Goal: Navigation & Orientation: Go to known website

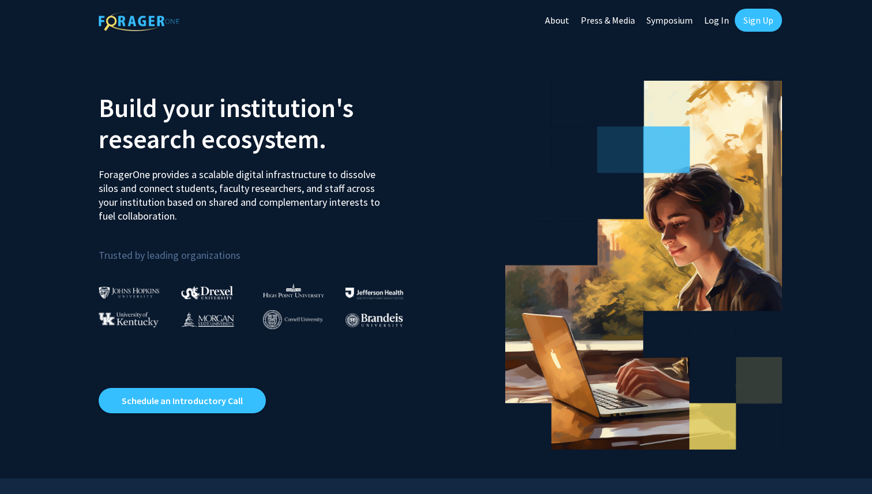
click at [712, 15] on link "Log In" at bounding box center [716, 20] width 36 height 40
select select
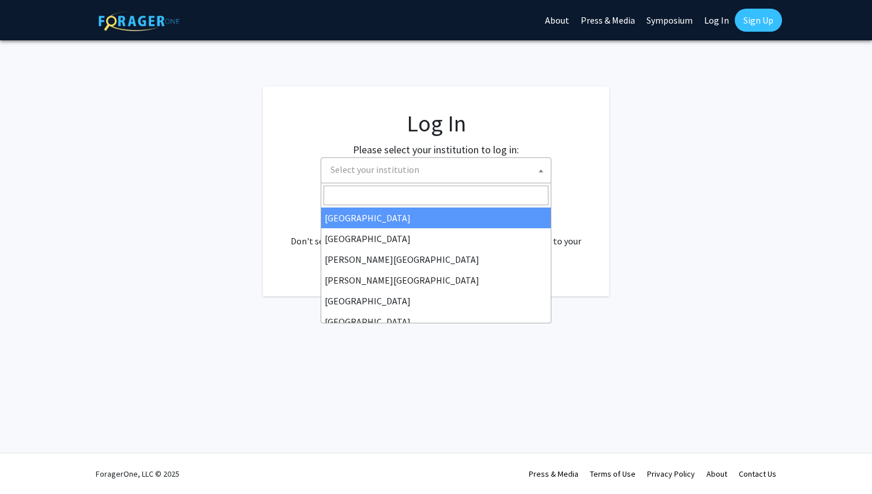
click at [379, 168] on span "Select your institution" at bounding box center [374, 170] width 89 height 12
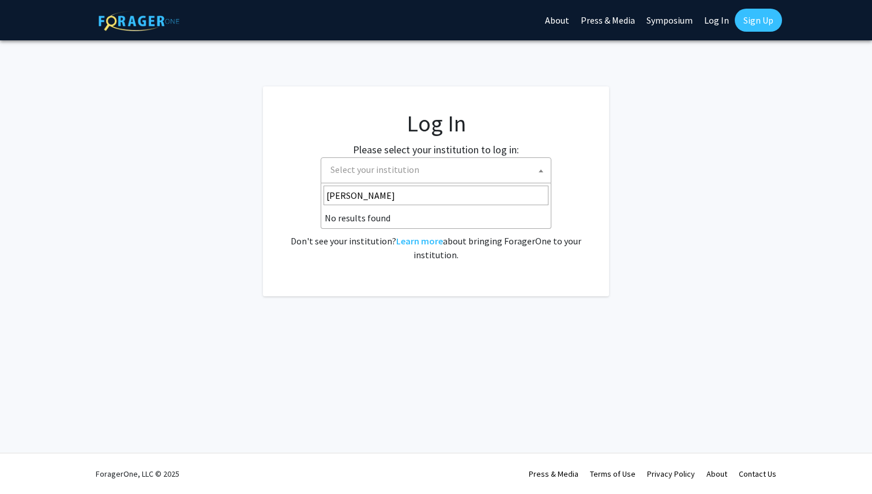
type input "cornell"
drag, startPoint x: 374, startPoint y: 202, endPoint x: 324, endPoint y: 196, distance: 50.0
click at [324, 196] on input "cornell" at bounding box center [435, 196] width 225 height 20
type input "COr"
click at [288, 242] on div "No account? Sign up here . Don't see your institution? Learn more about bringin…" at bounding box center [436, 233] width 300 height 55
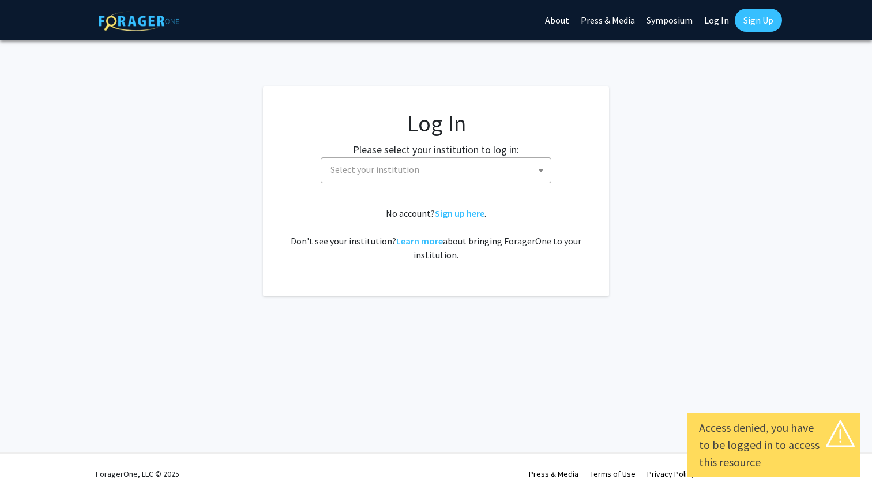
select select
click at [379, 163] on span "Select your institution" at bounding box center [438, 170] width 225 height 24
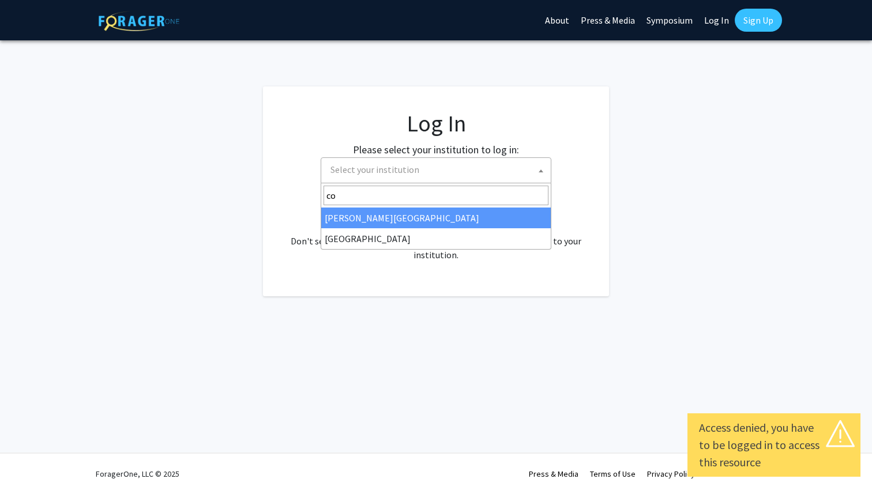
type input "c"
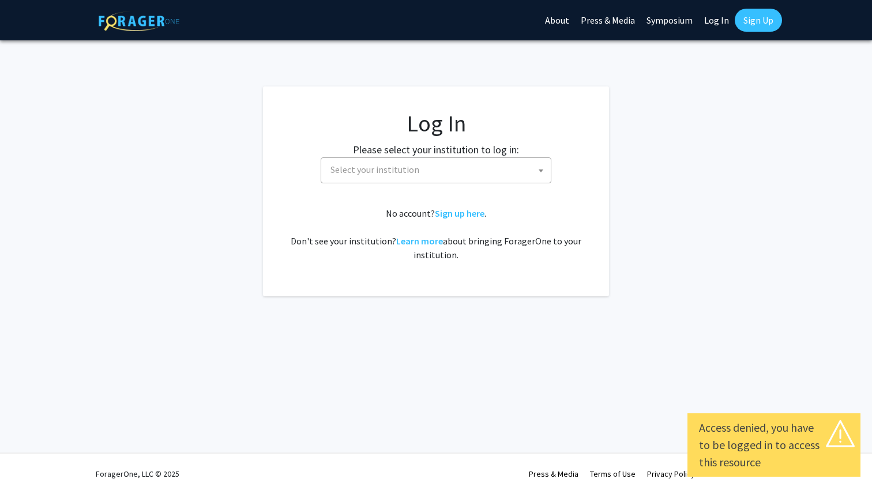
click at [211, 214] on fg-login "Log In Please select your institution to log in: Baylor University Brandeis Uni…" at bounding box center [436, 191] width 872 height 210
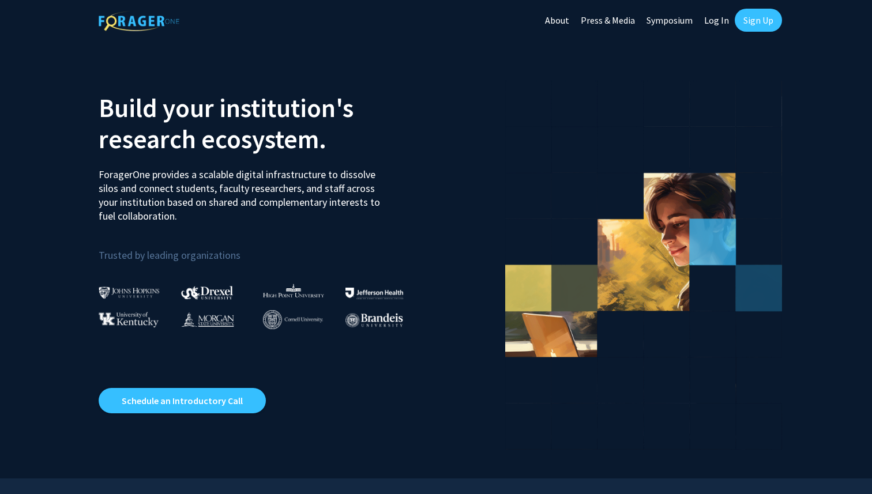
click at [714, 22] on link "Log In" at bounding box center [716, 20] width 36 height 40
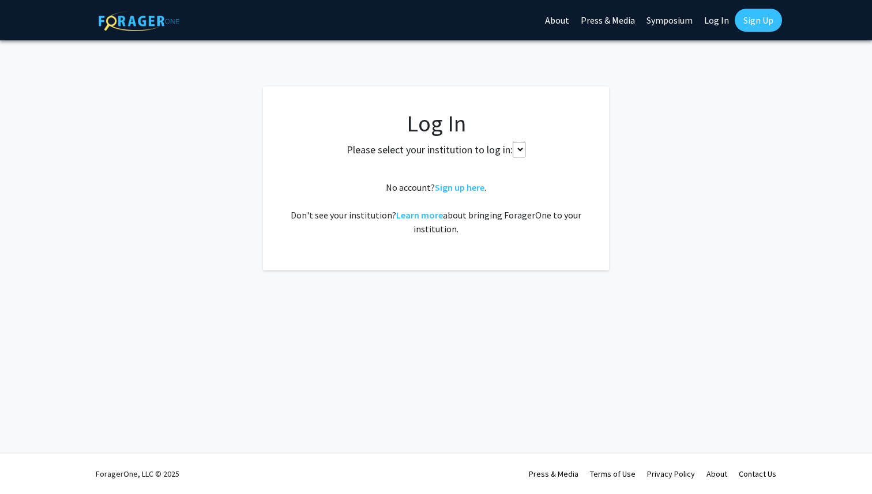
select select
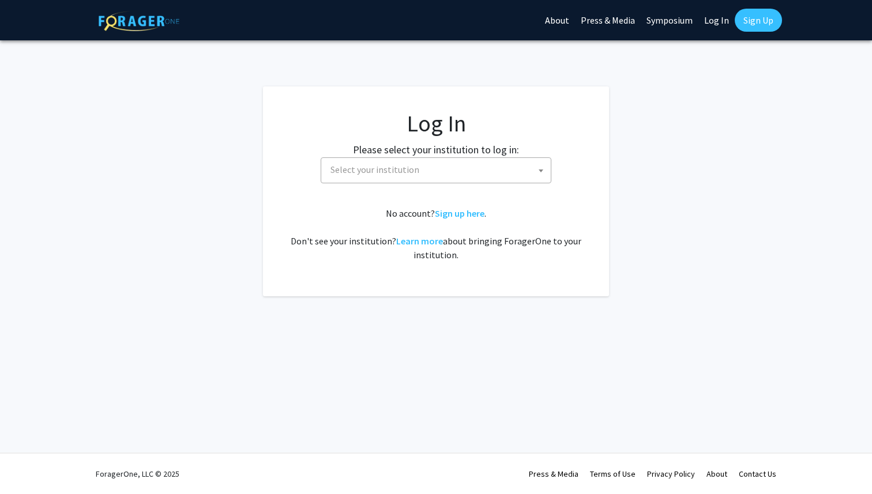
click at [443, 162] on span "Select your institution" at bounding box center [438, 170] width 225 height 24
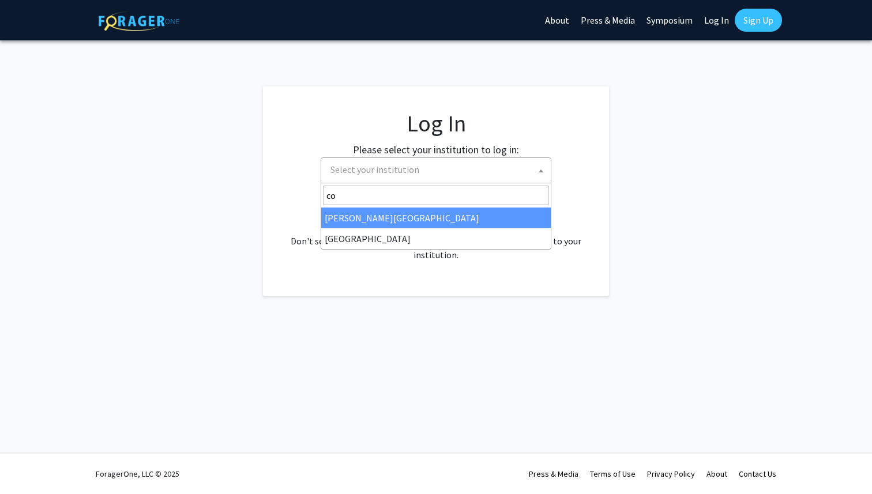
type input "c"
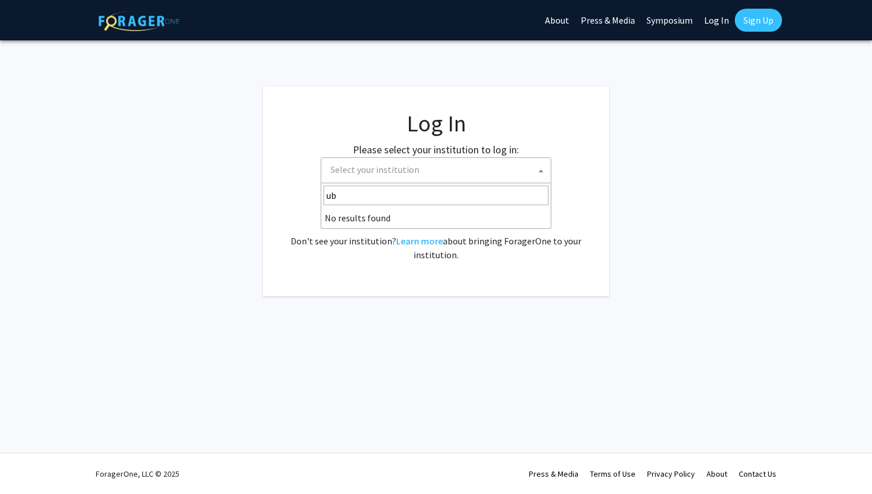
type input "u"
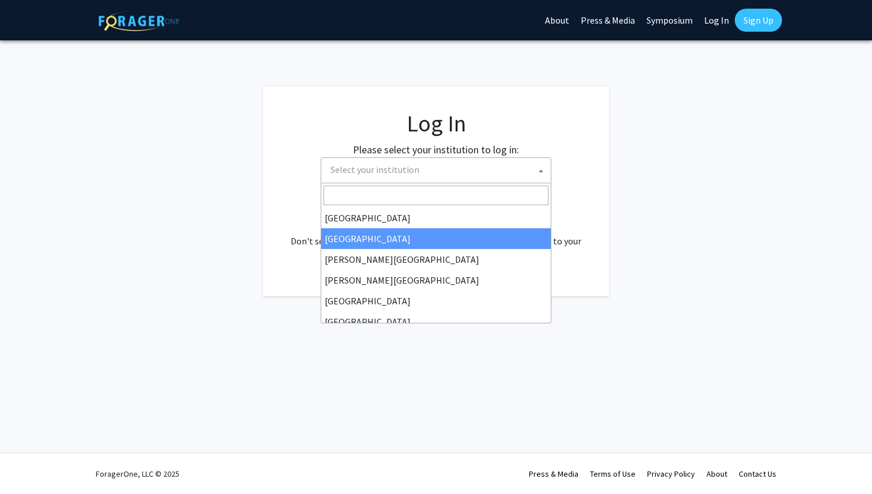
click at [248, 236] on fg-login "Log In Please select your institution to log in: Baylor University Brandeis Uni…" at bounding box center [436, 191] width 872 height 210
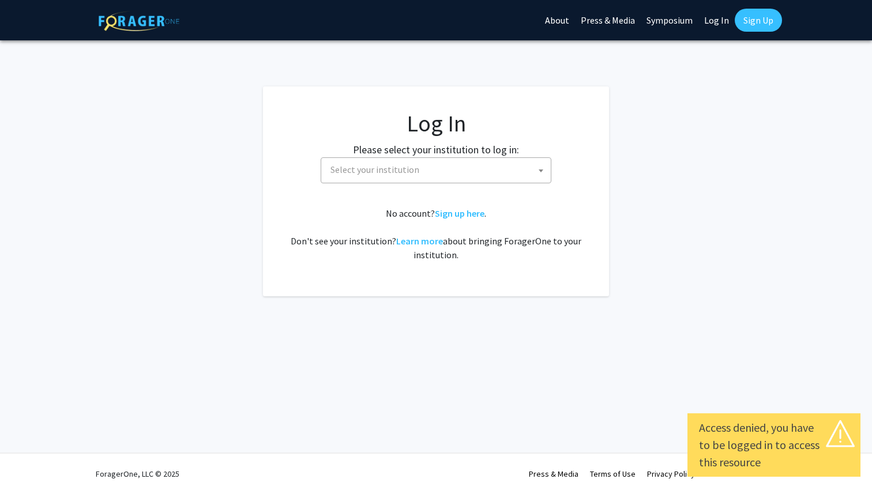
click at [402, 178] on span "Select your institution" at bounding box center [438, 170] width 225 height 24
click at [400, 176] on span "Select your institution" at bounding box center [438, 170] width 225 height 24
click at [715, 17] on link "Log In" at bounding box center [716, 20] width 36 height 40
select select "34"
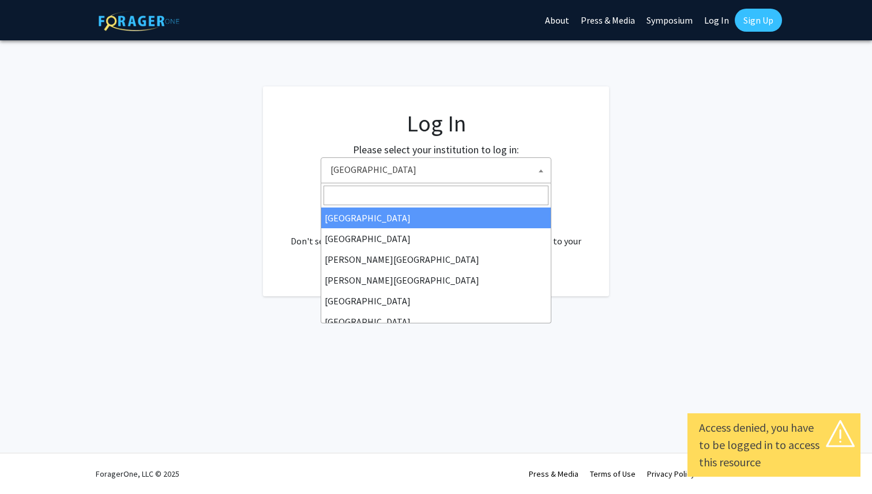
click at [426, 166] on span "Baylor University" at bounding box center [438, 170] width 225 height 24
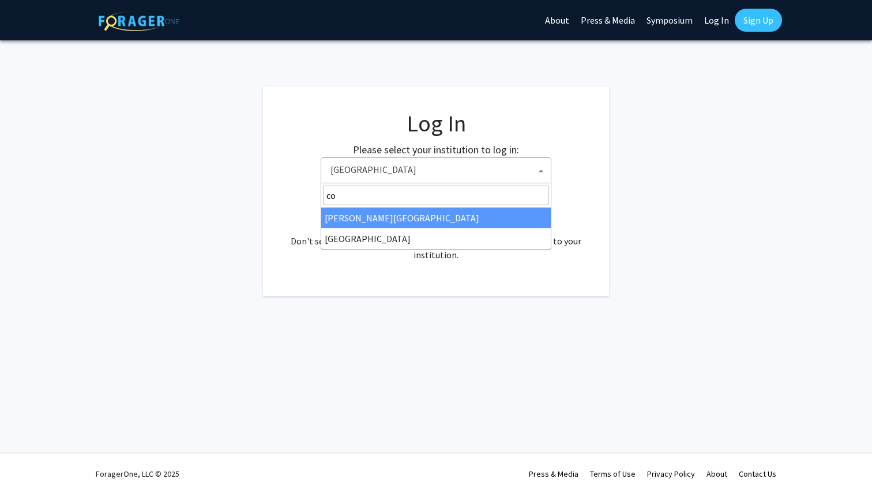
type input "c"
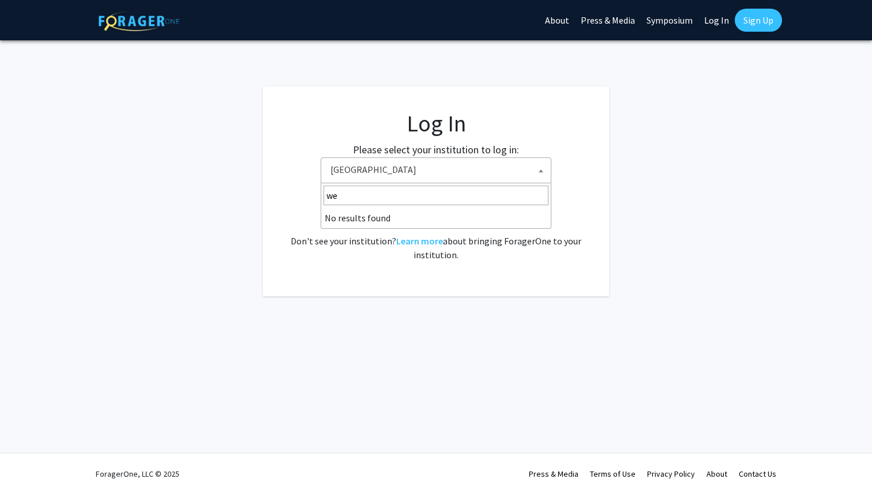
type input "w"
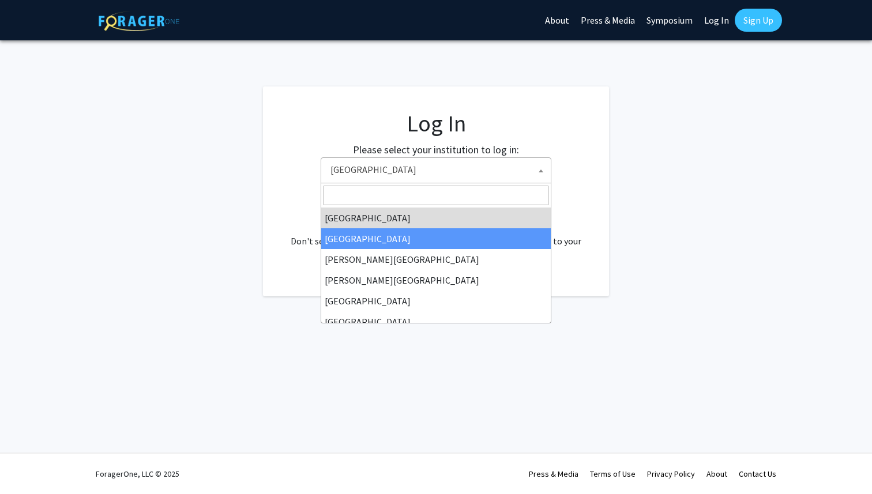
click at [261, 233] on fg-login "Log In Please select your institution to log in: Baylor University Brandeis Uni…" at bounding box center [436, 191] width 872 height 210
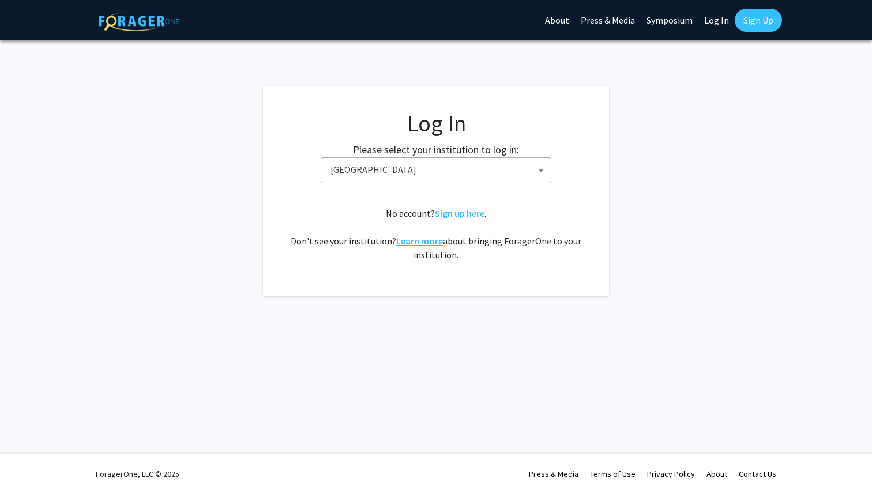
click at [412, 243] on link "Learn more" at bounding box center [419, 241] width 47 height 12
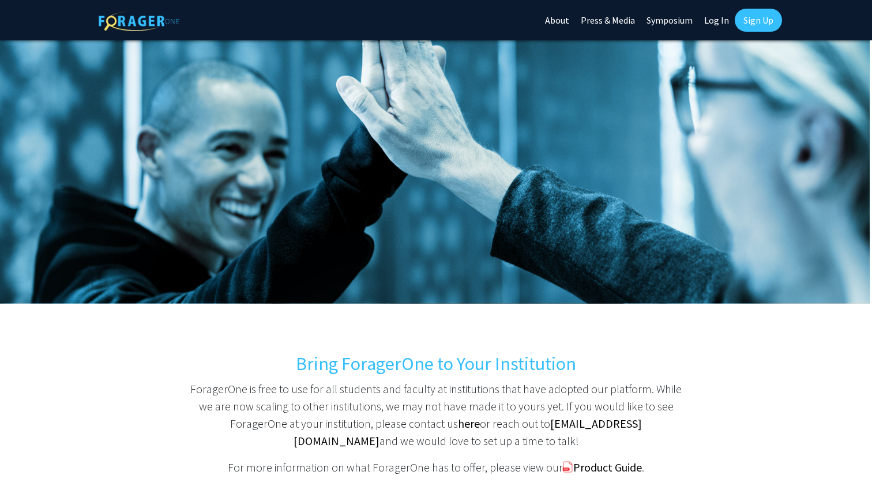
click at [130, 8] on link at bounding box center [139, 20] width 81 height 40
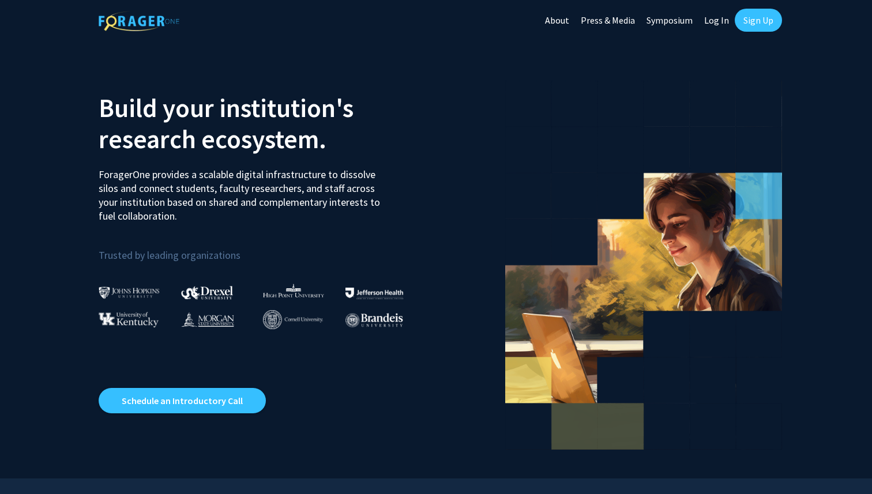
click at [285, 321] on img at bounding box center [293, 319] width 60 height 19
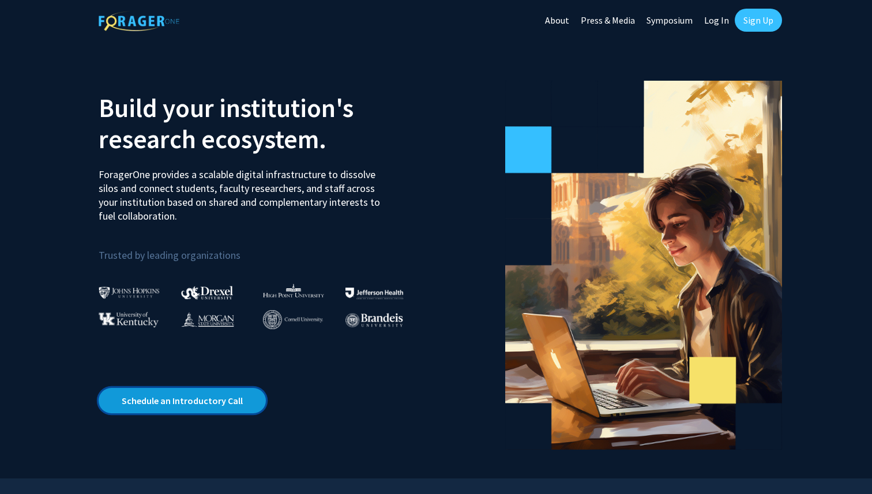
click at [246, 400] on link "Schedule an Introductory Call" at bounding box center [182, 400] width 167 height 25
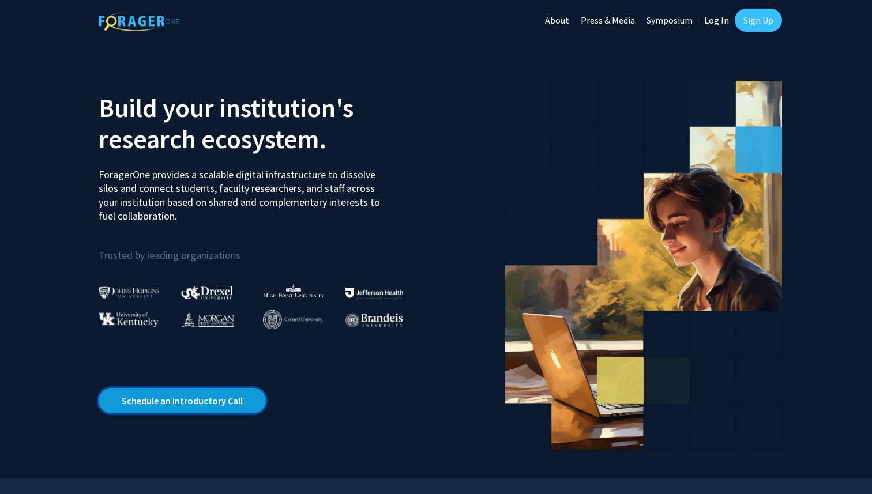
click at [248, 396] on link "Schedule an Introductory Call" at bounding box center [182, 400] width 167 height 25
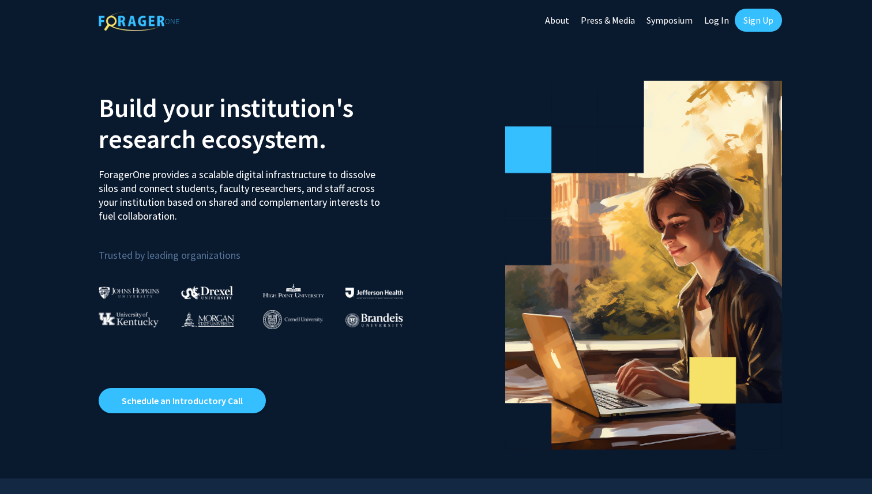
click at [715, 21] on link "Log In" at bounding box center [716, 20] width 36 height 40
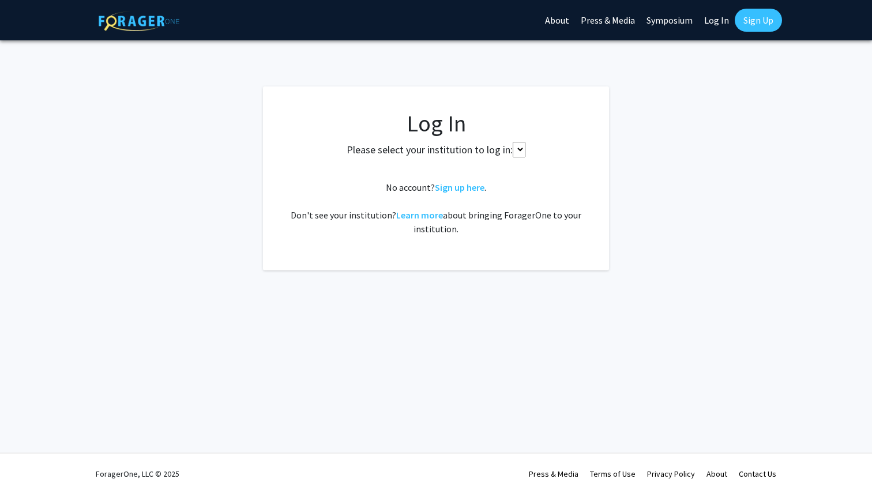
select select
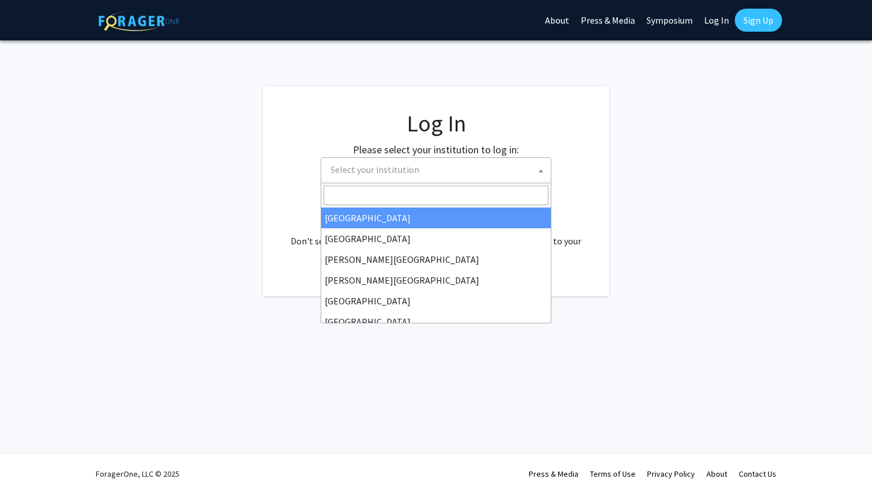
click at [424, 165] on span "Select your institution" at bounding box center [438, 170] width 225 height 24
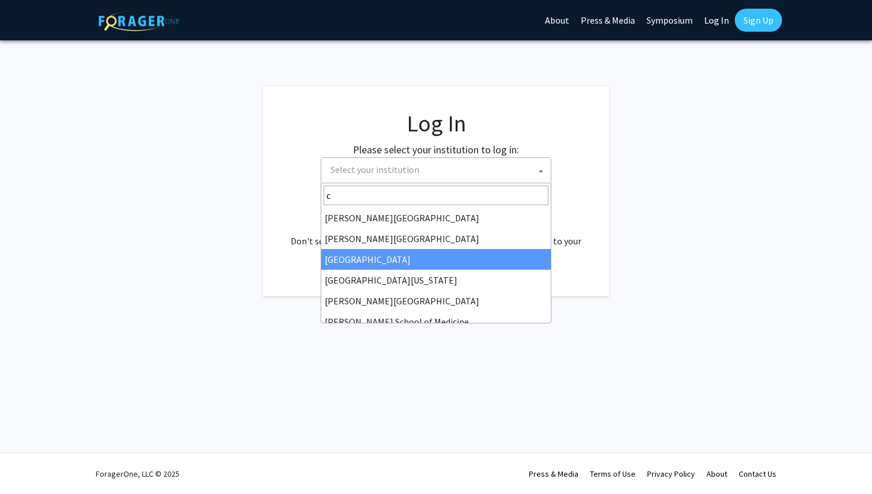
scroll to position [43, 0]
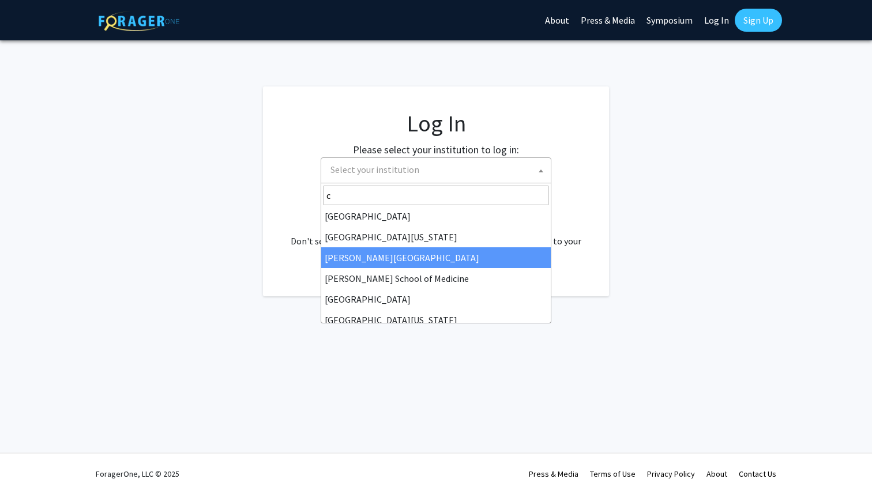
type input "c"
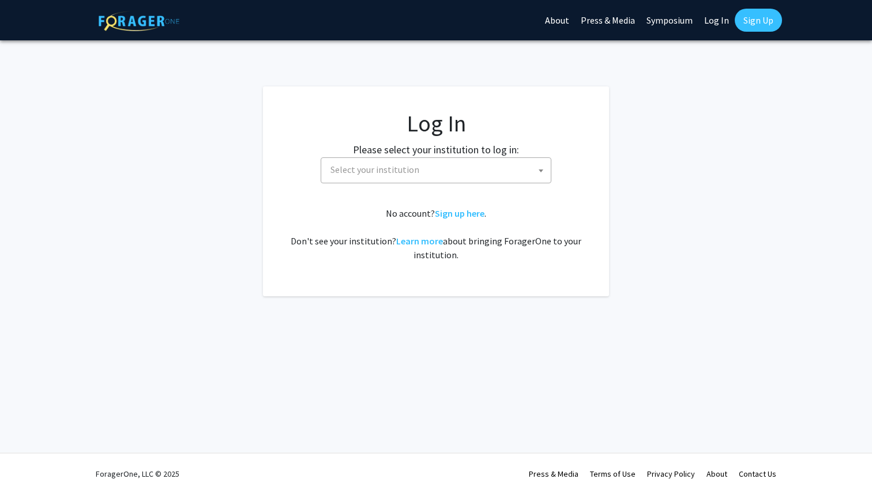
click at [198, 236] on fg-login "Log In Please select your institution to log in: [GEOGRAPHIC_DATA] [GEOGRAPHIC_…" at bounding box center [436, 191] width 872 height 210
click at [351, 171] on span "Select your institution" at bounding box center [374, 170] width 89 height 12
type input "w"
type input "cornell"
click at [360, 198] on input "cornell" at bounding box center [435, 196] width 225 height 20
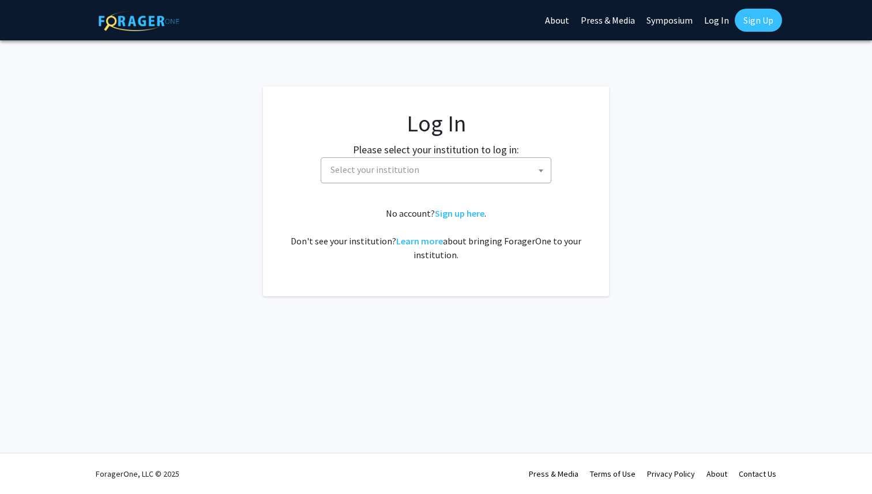
click at [272, 217] on fg-card "Log In Please select your institution to log in: Baylor University Brandeis Uni…" at bounding box center [436, 191] width 346 height 210
click at [452, 214] on link "Sign up here" at bounding box center [460, 214] width 50 height 12
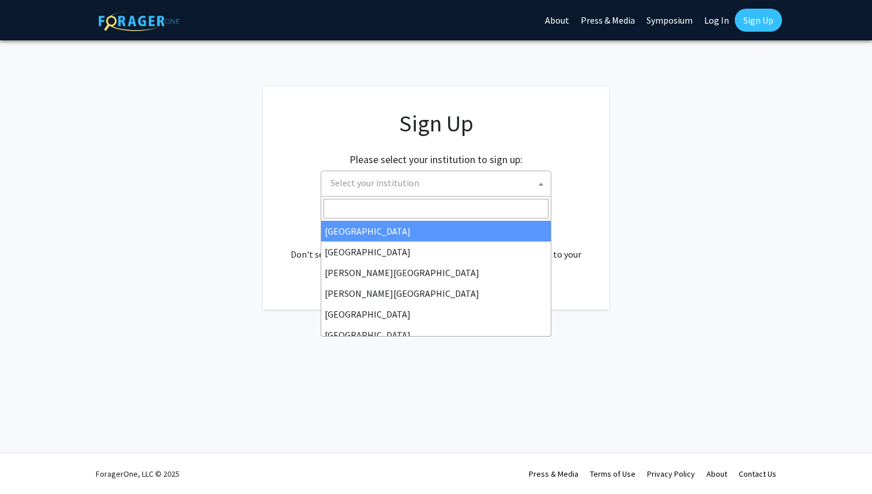
click at [447, 196] on body "Skip navigation About Press & Media Symposium Log In Sign Up Complete your prof…" at bounding box center [436, 247] width 872 height 494
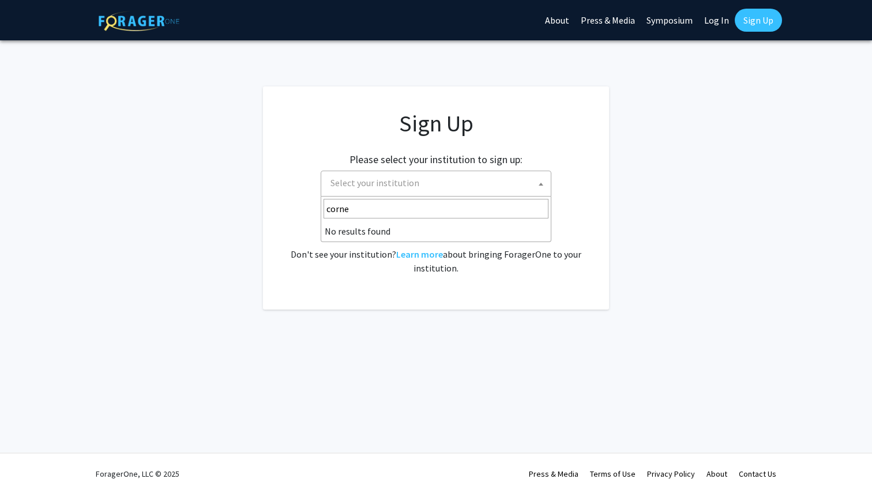
type input "cornel"
click at [229, 222] on app-signup "Sign Up Please select your institution to sign up: Baylor University Brandeis U…" at bounding box center [436, 197] width 872 height 223
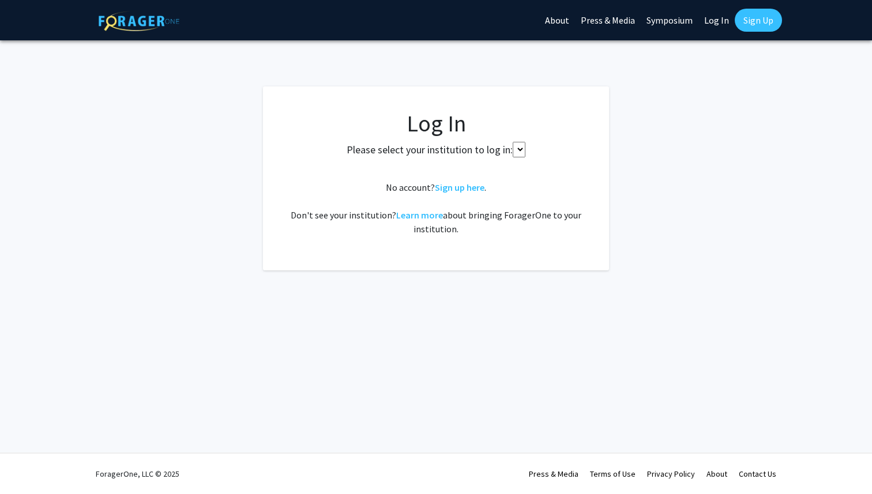
select select
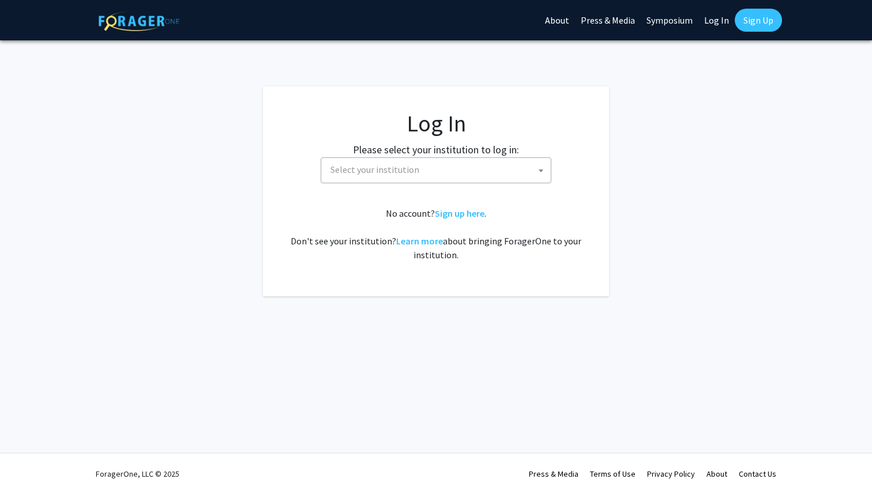
click at [156, 28] on img at bounding box center [139, 21] width 81 height 20
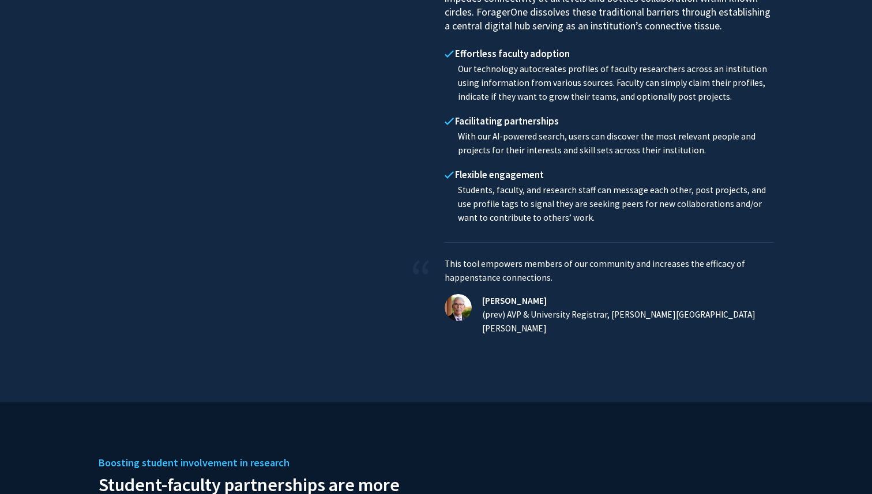
scroll to position [766, 0]
